Goal: Connect with others: Establish contact or relationships with other users

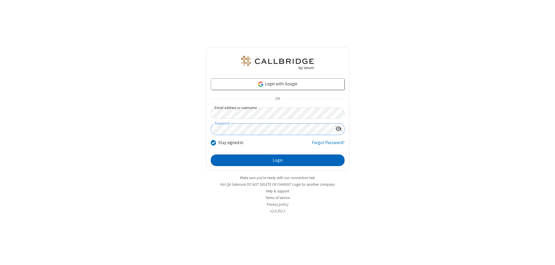
click at [278, 160] on button "Login" at bounding box center [278, 160] width 134 height 12
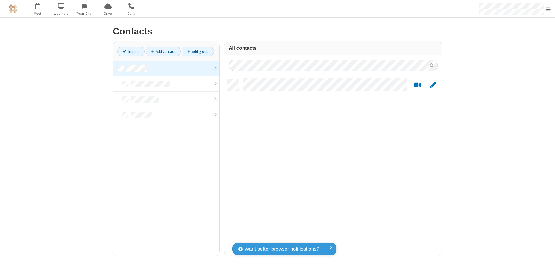
scroll to position [176, 213]
click at [166, 68] on link at bounding box center [166, 69] width 106 height 16
click at [163, 51] on link "Add contact" at bounding box center [163, 52] width 35 height 10
